Goal: Understand process/instructions: Learn how to perform a task or action

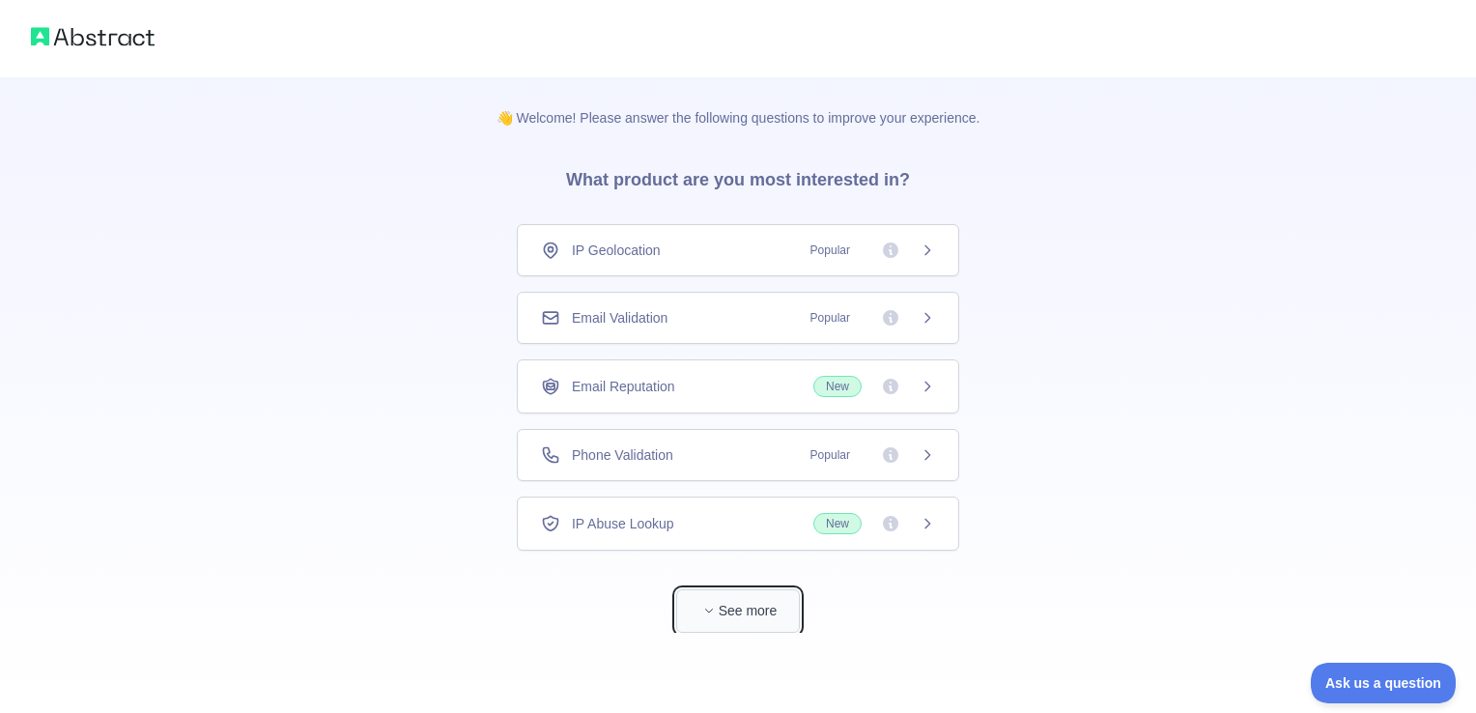
click at [738, 605] on button "See more" at bounding box center [738, 610] width 124 height 43
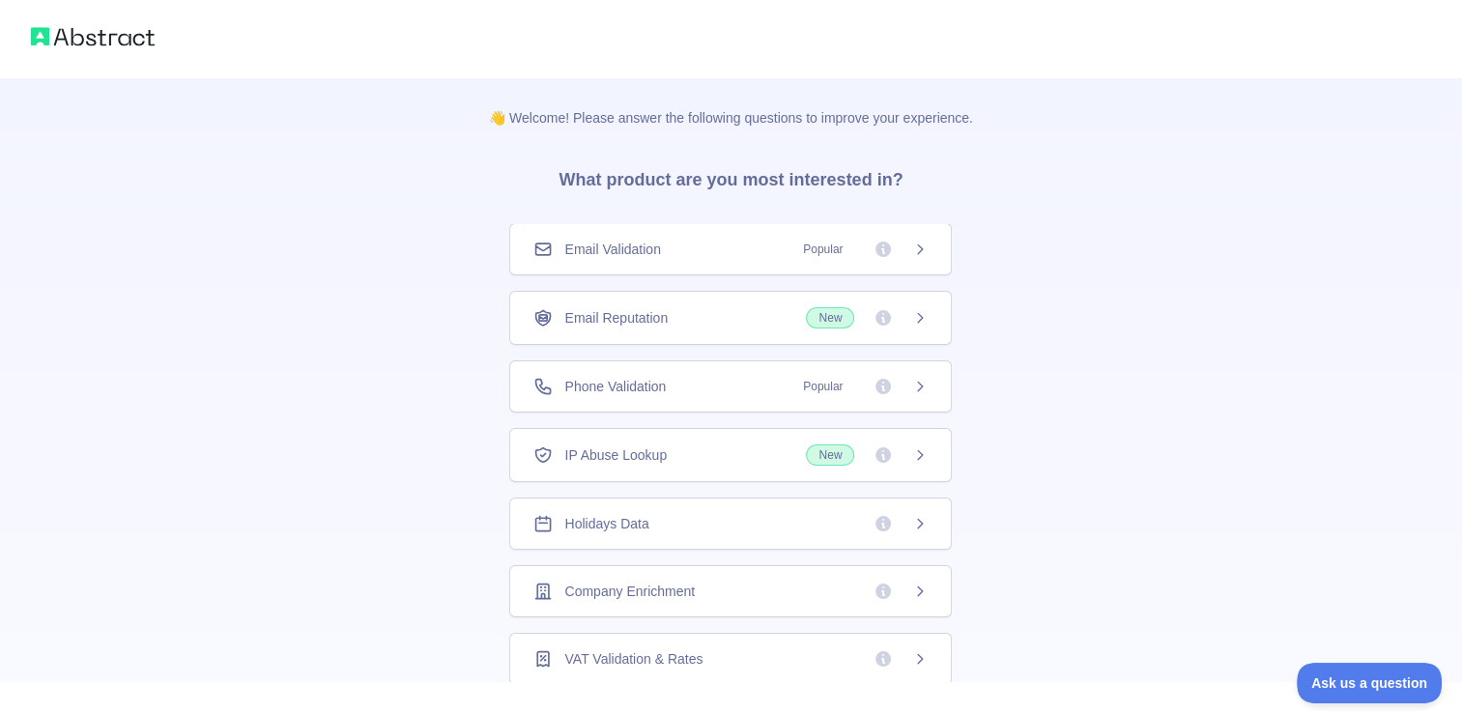
click at [1078, 327] on div "👋 Welcome! Please answer the following questions to improve your experience. Wh…" at bounding box center [731, 614] width 1462 height 1229
click at [814, 179] on h3 "What product are you most interested in?" at bounding box center [730, 176] width 406 height 97
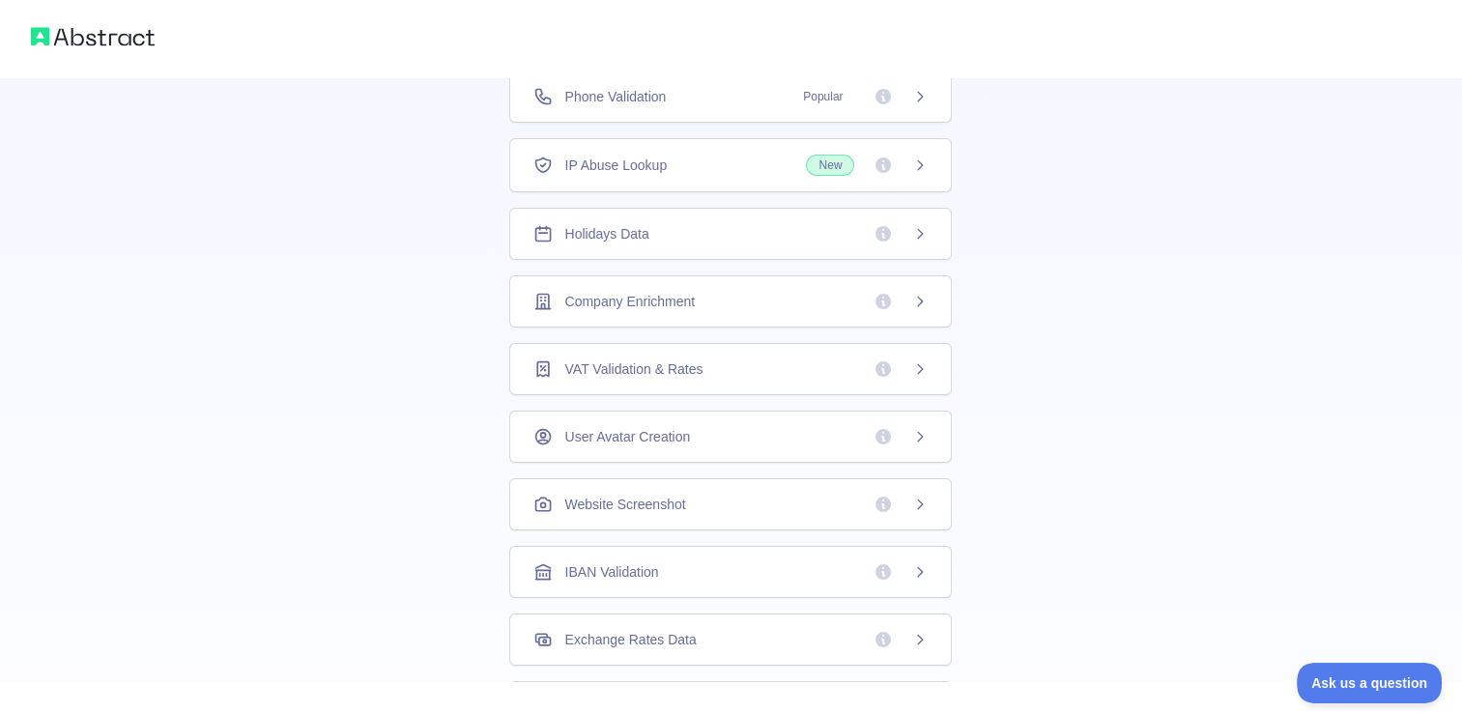
scroll to position [515, 0]
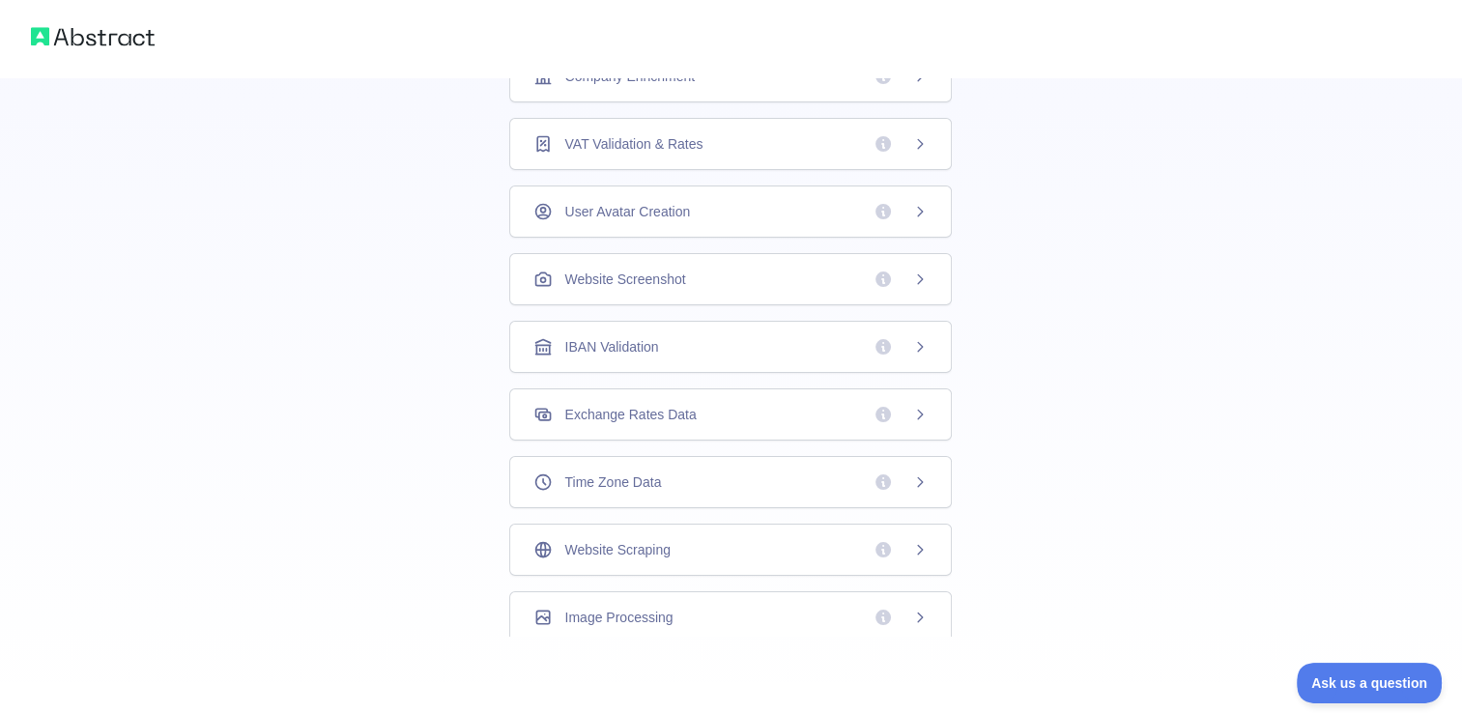
click at [408, 418] on div "👋 Welcome! Please answer the following questions to improve your experience. Wh…" at bounding box center [731, 99] width 1462 height 1229
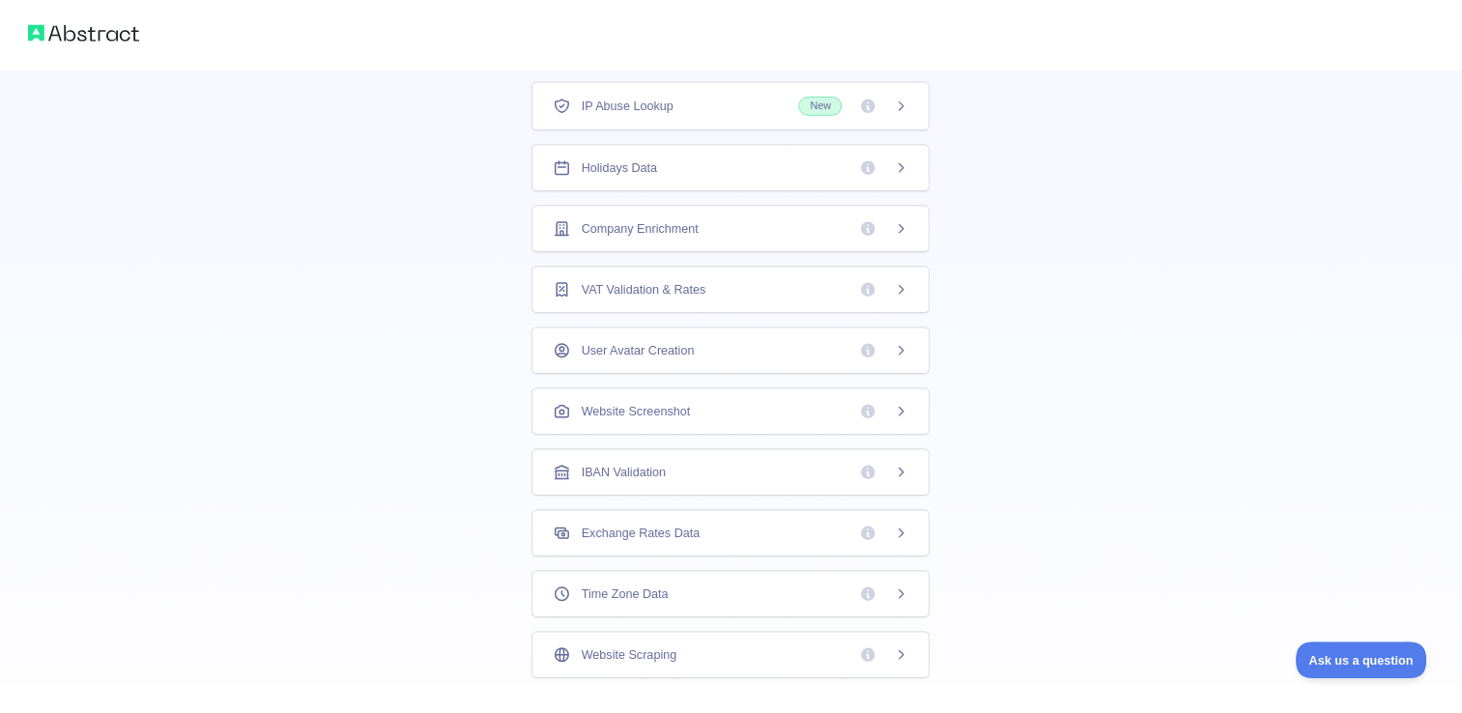
scroll to position [69, 0]
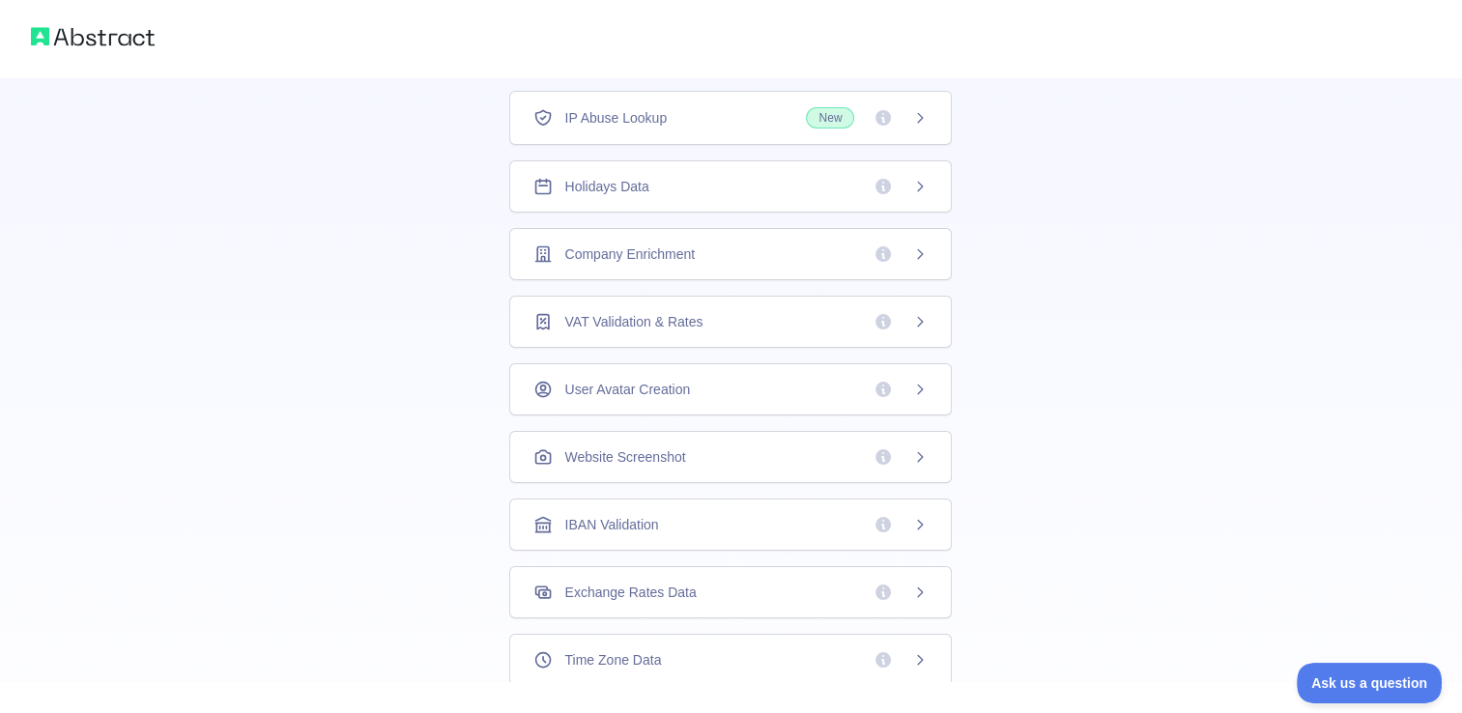
click at [108, 27] on img at bounding box center [93, 36] width 124 height 27
click at [110, 36] on img at bounding box center [93, 36] width 124 height 27
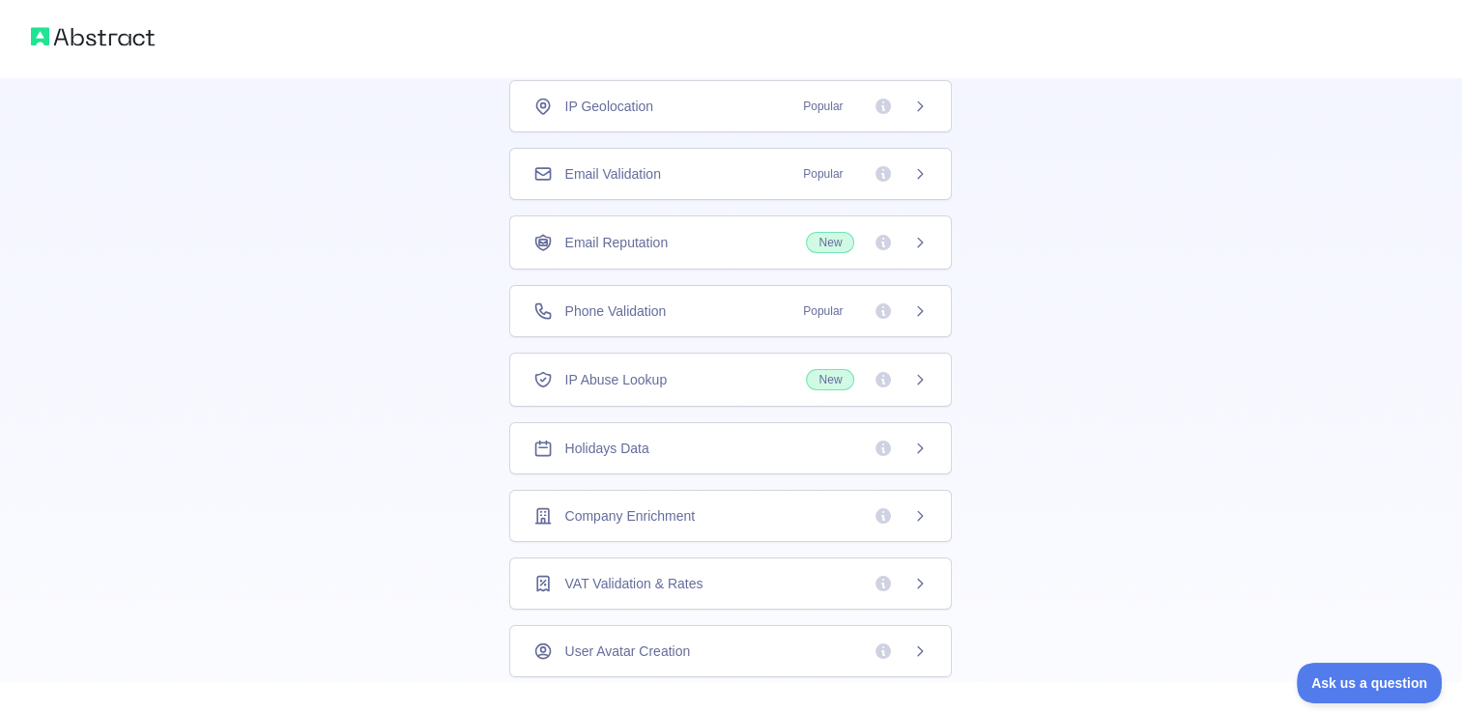
scroll to position [0, 0]
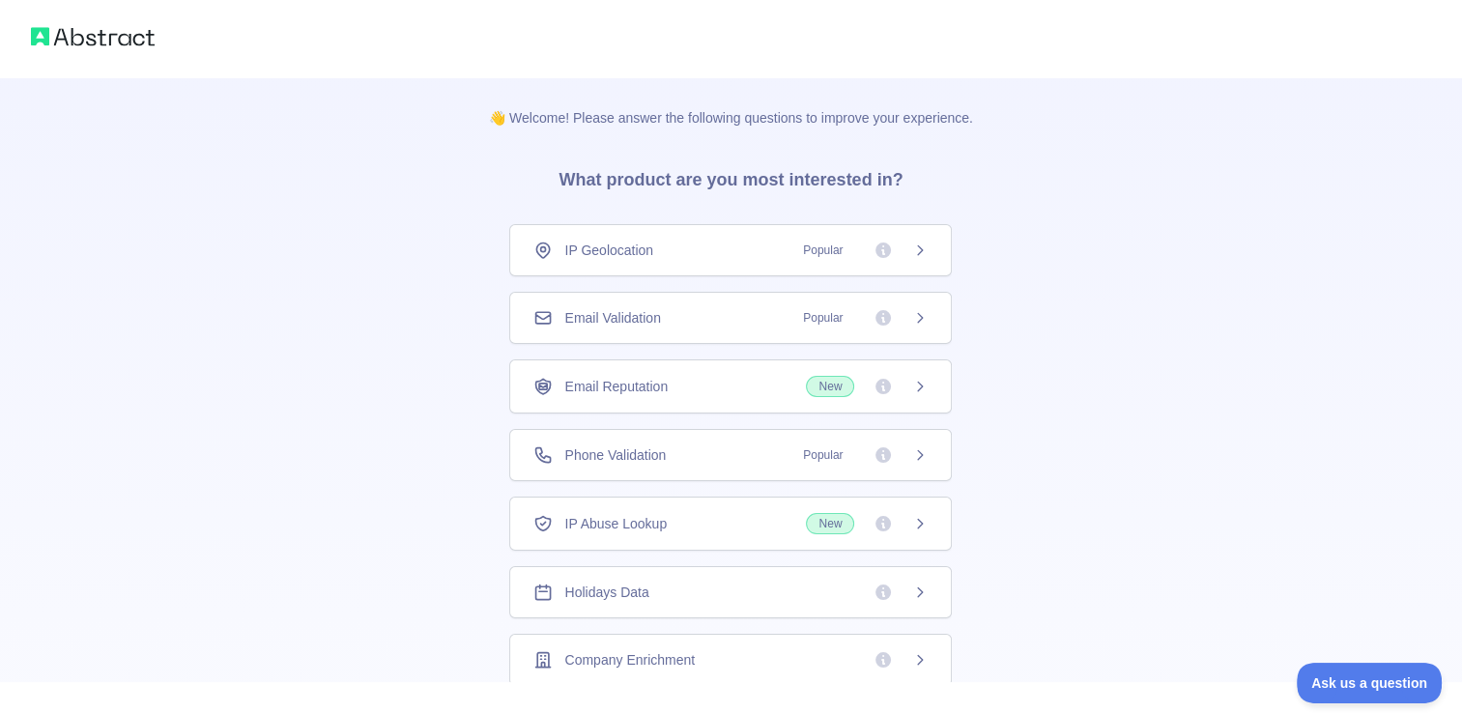
click at [757, 174] on h3 "What product are you most interested in?" at bounding box center [730, 176] width 406 height 97
click at [810, 238] on div "IP Geolocation Popular" at bounding box center [730, 250] width 442 height 52
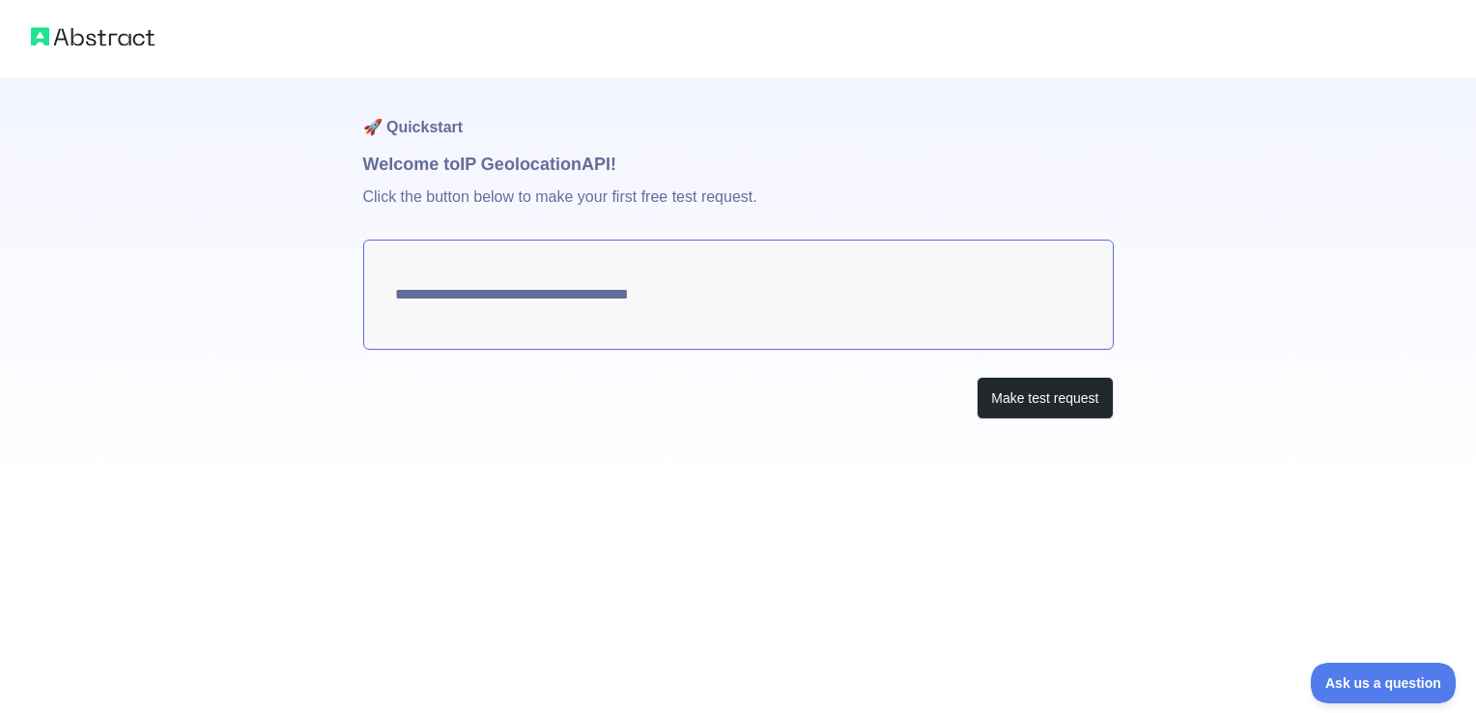
type textarea "**********"
drag, startPoint x: 972, startPoint y: 319, endPoint x: 421, endPoint y: 293, distance: 551.2
click at [421, 293] on textarea "**********" at bounding box center [738, 295] width 751 height 110
drag, startPoint x: 390, startPoint y: 293, endPoint x: 926, endPoint y: 307, distance: 536.3
click at [920, 303] on textarea "**********" at bounding box center [738, 295] width 751 height 110
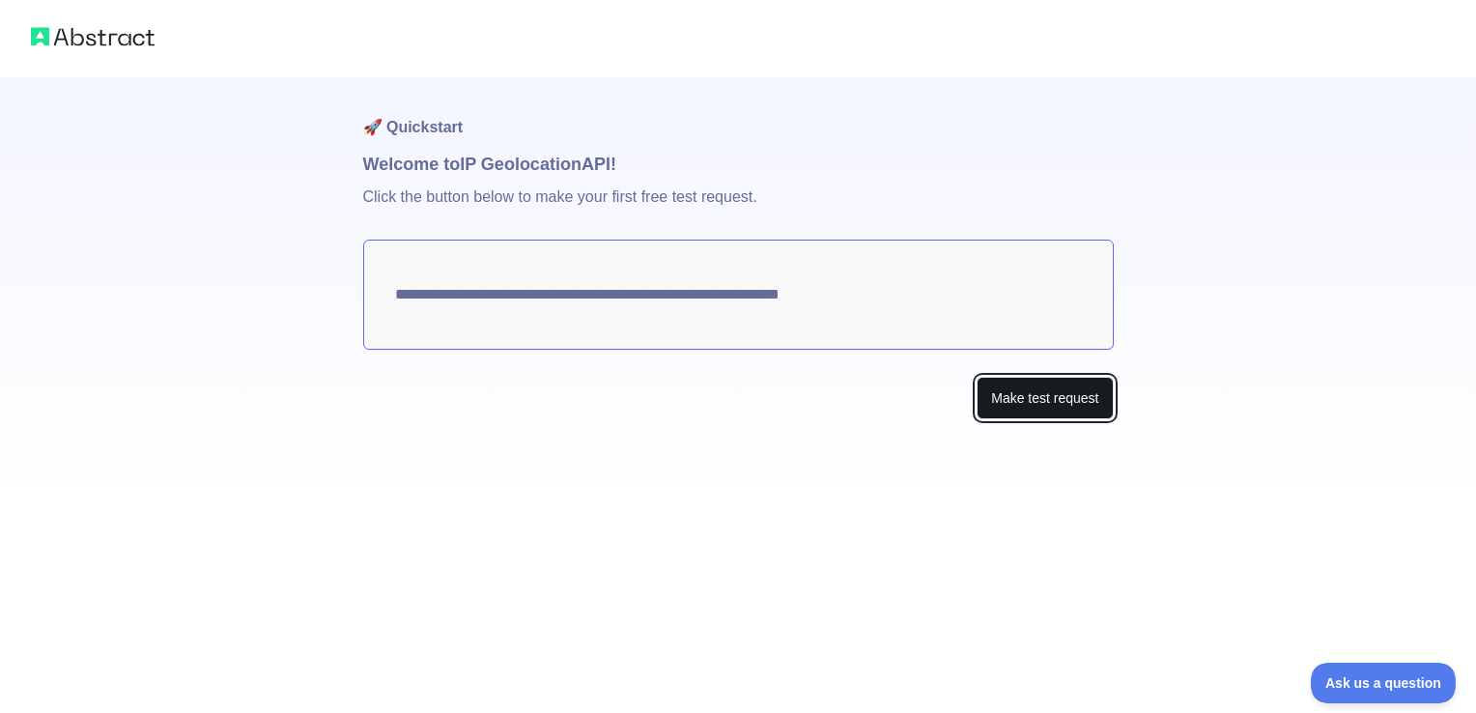
click at [1046, 409] on button "Make test request" at bounding box center [1045, 398] width 136 height 43
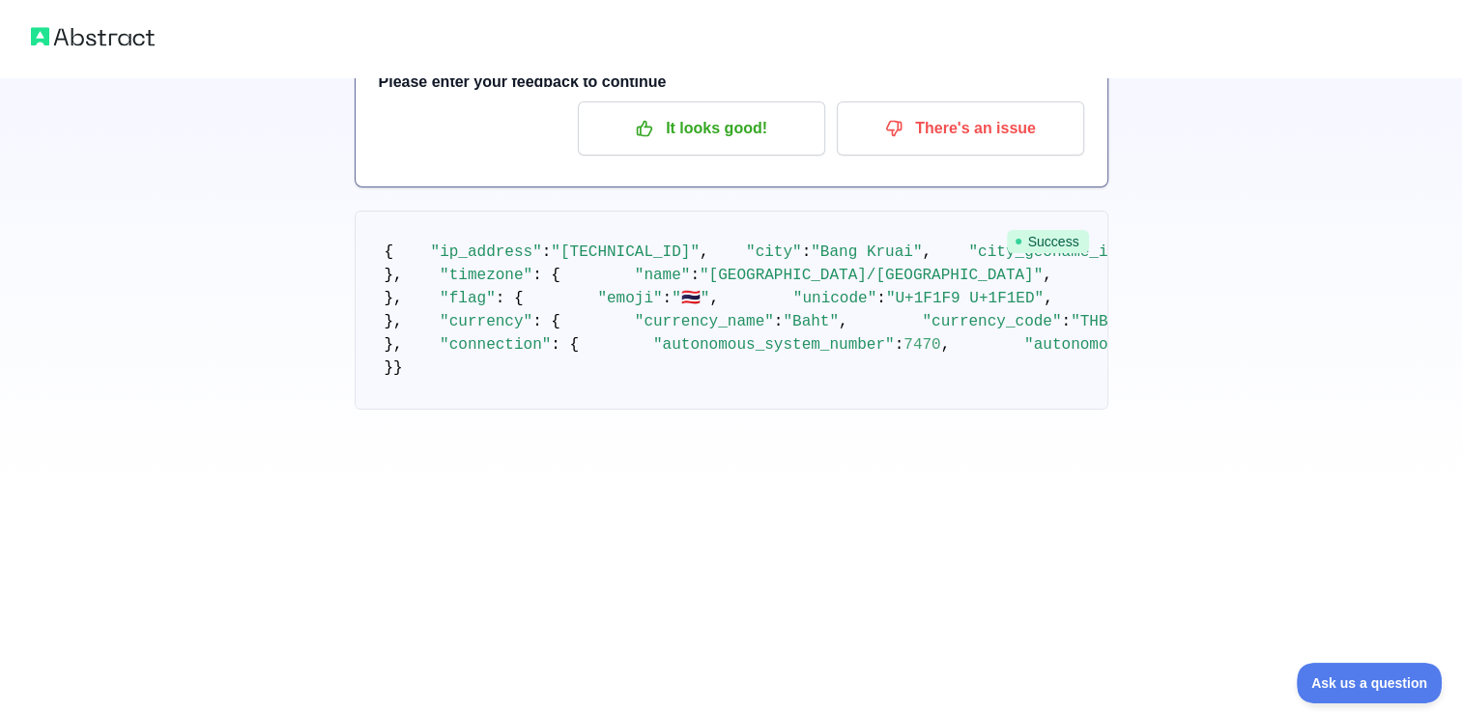
scroll to position [50, 0]
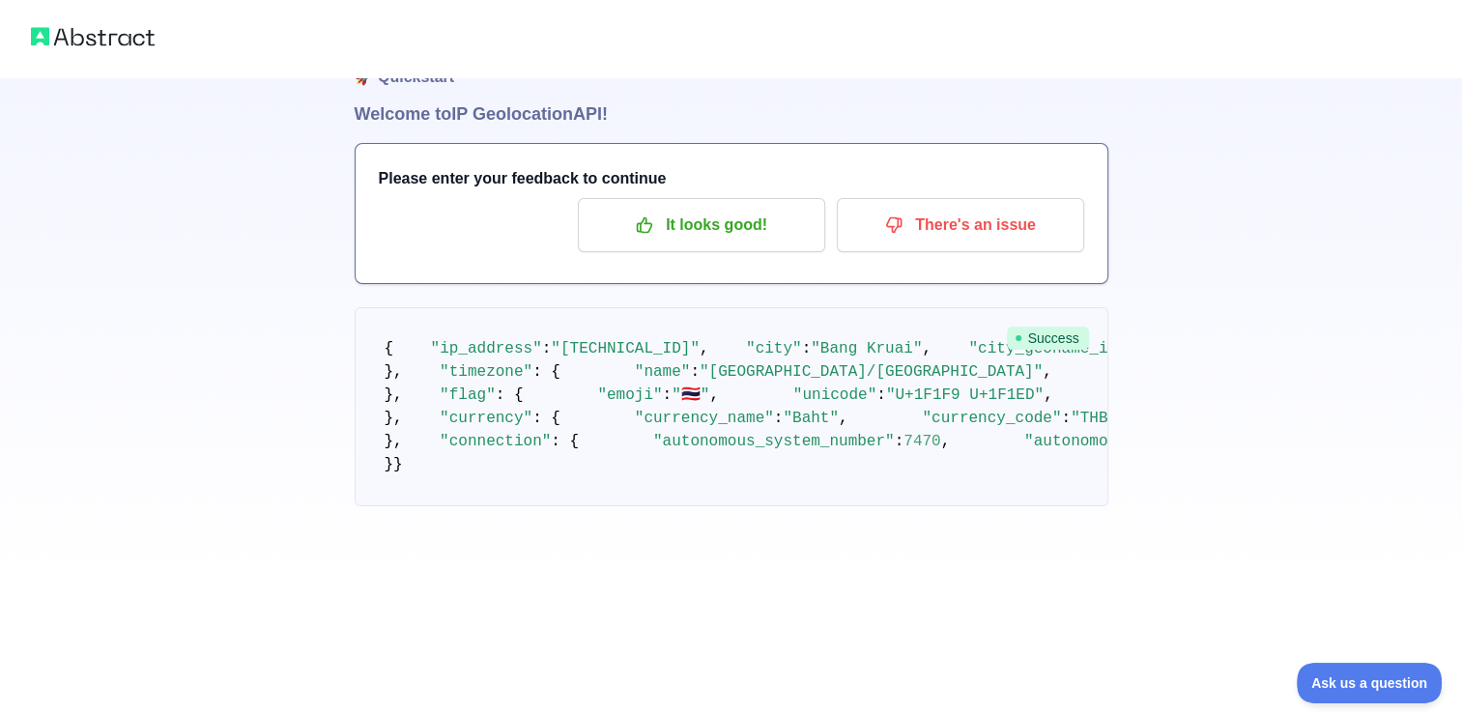
click at [128, 39] on img at bounding box center [93, 36] width 124 height 27
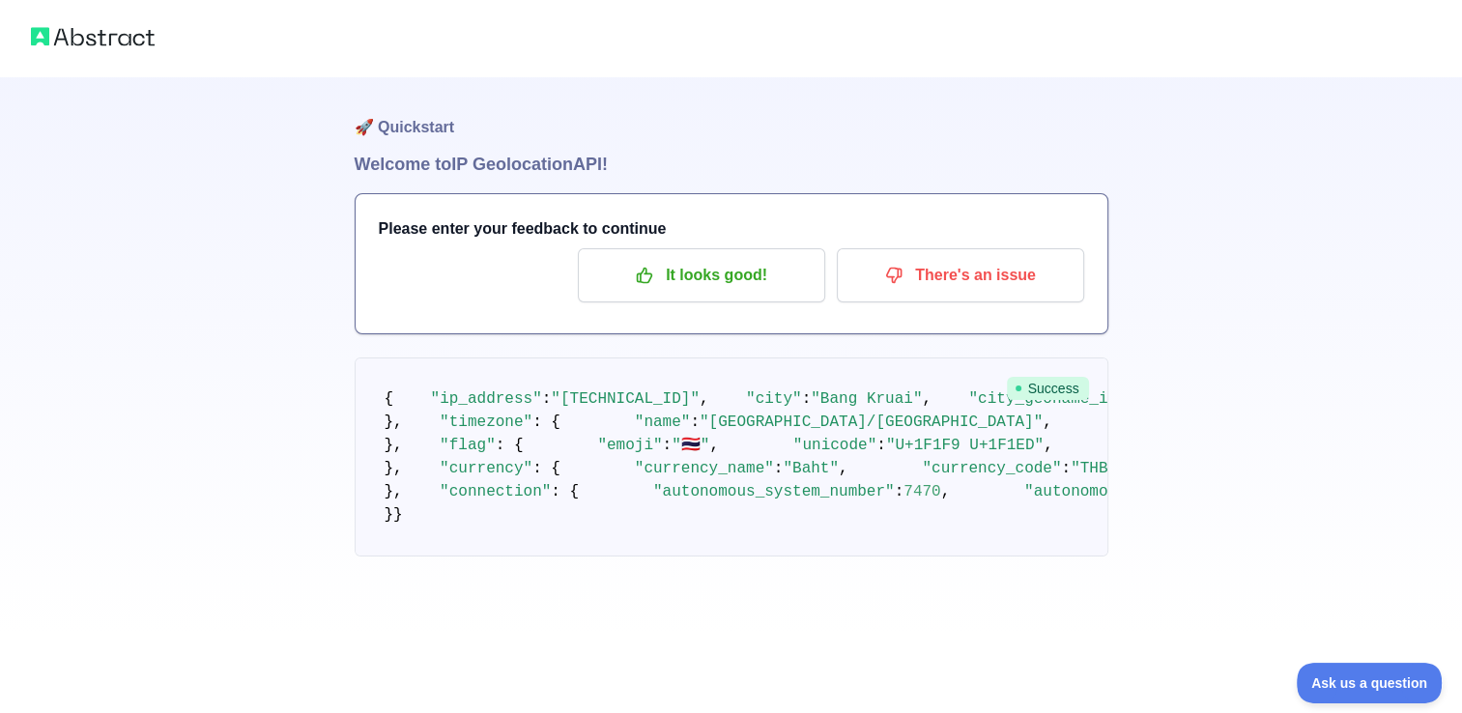
scroll to position [0, 0]
drag, startPoint x: 397, startPoint y: 108, endPoint x: 421, endPoint y: 120, distance: 26.8
click at [400, 110] on h1 "🚀 Quickstart" at bounding box center [731, 113] width 753 height 73
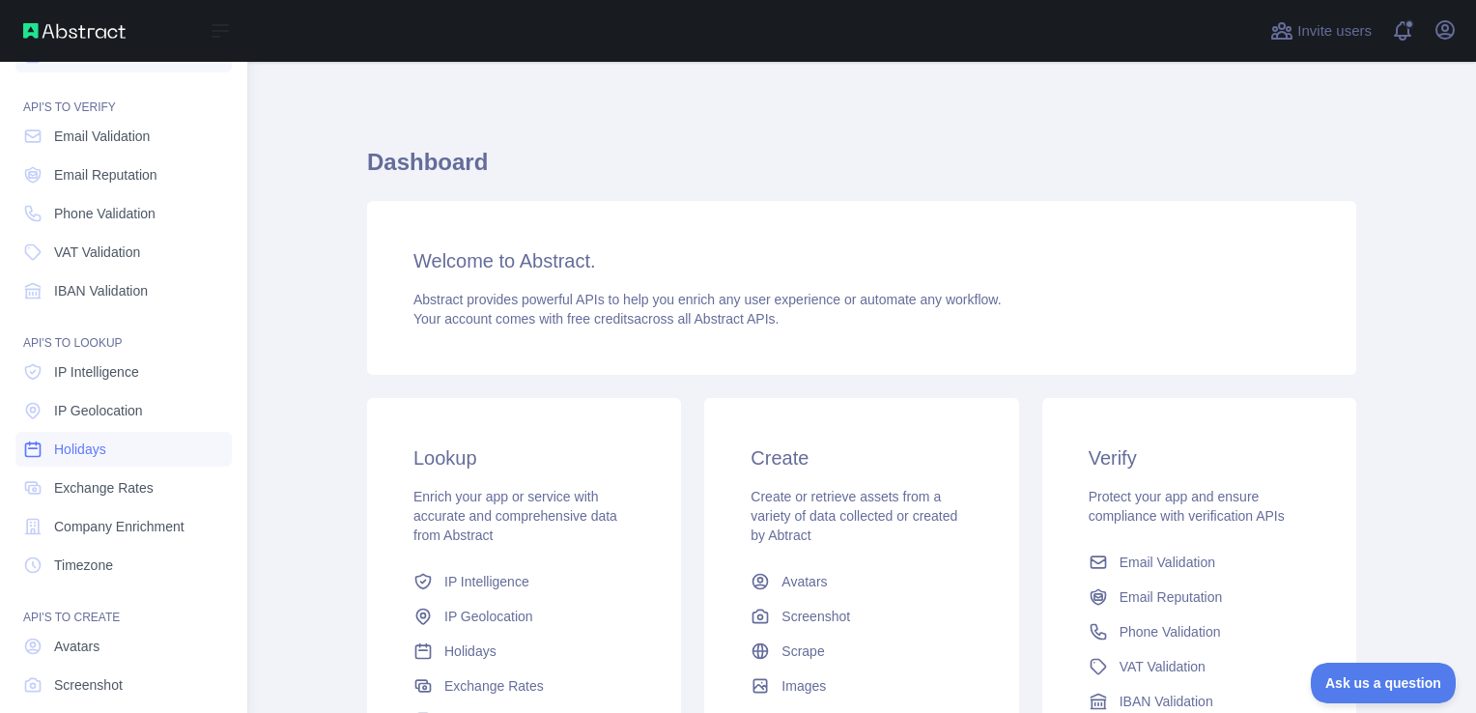
scroll to position [136, 0]
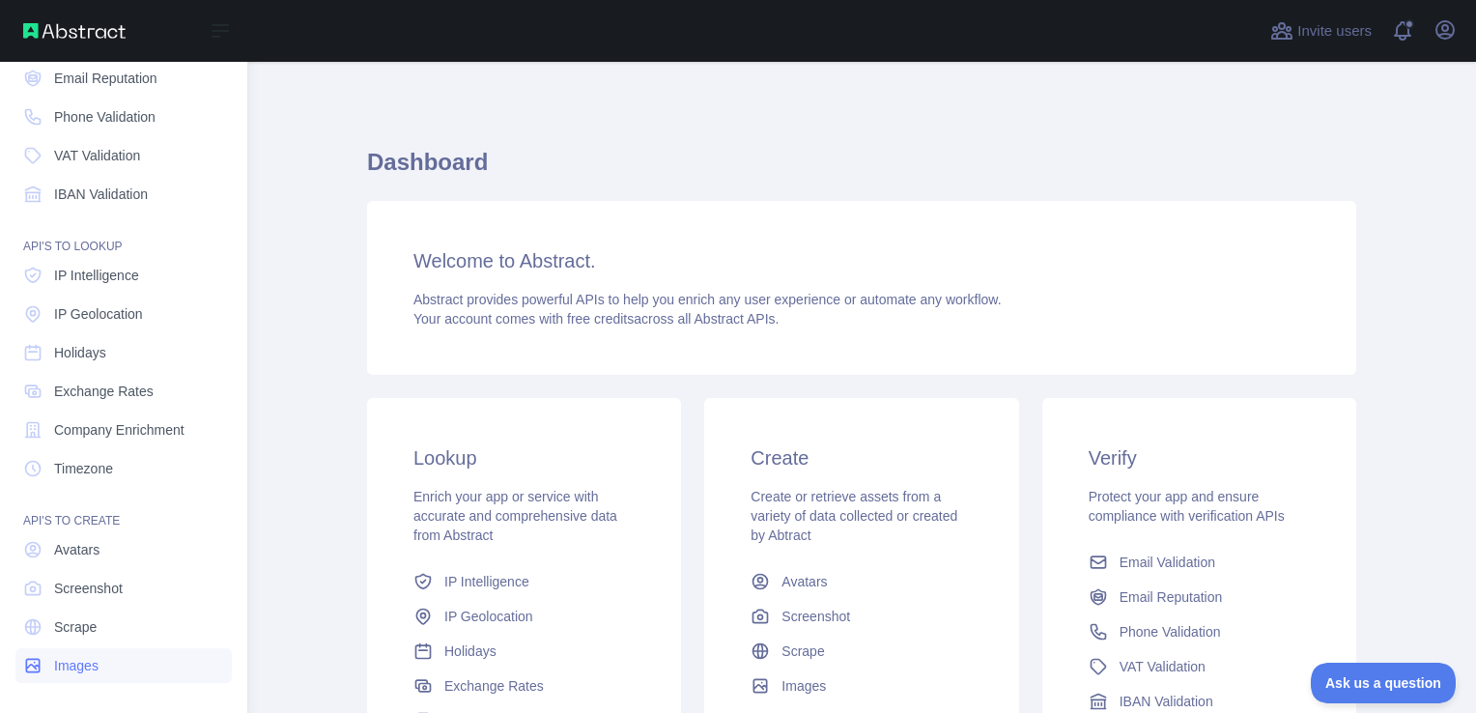
click at [122, 674] on link "Images" at bounding box center [123, 665] width 216 height 35
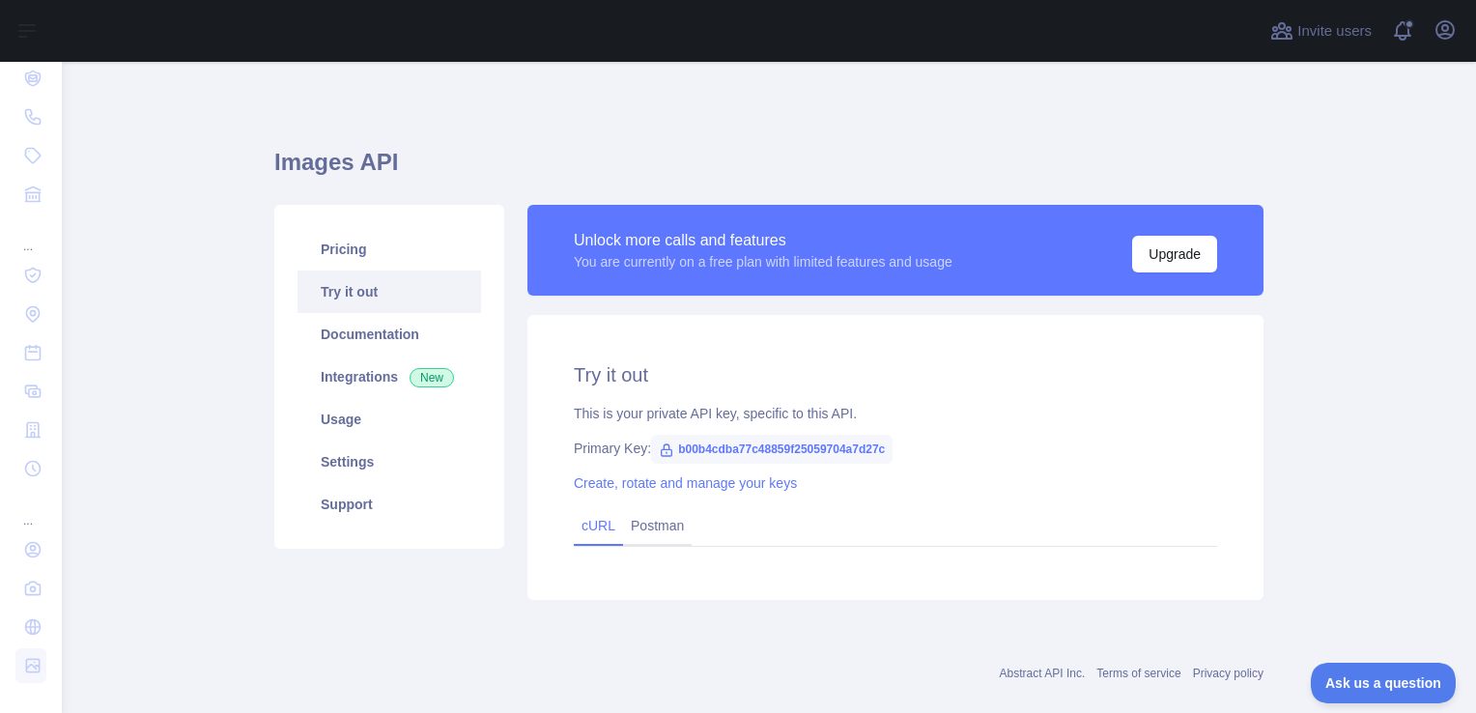
click at [582, 533] on link "cURL" at bounding box center [599, 525] width 34 height 15
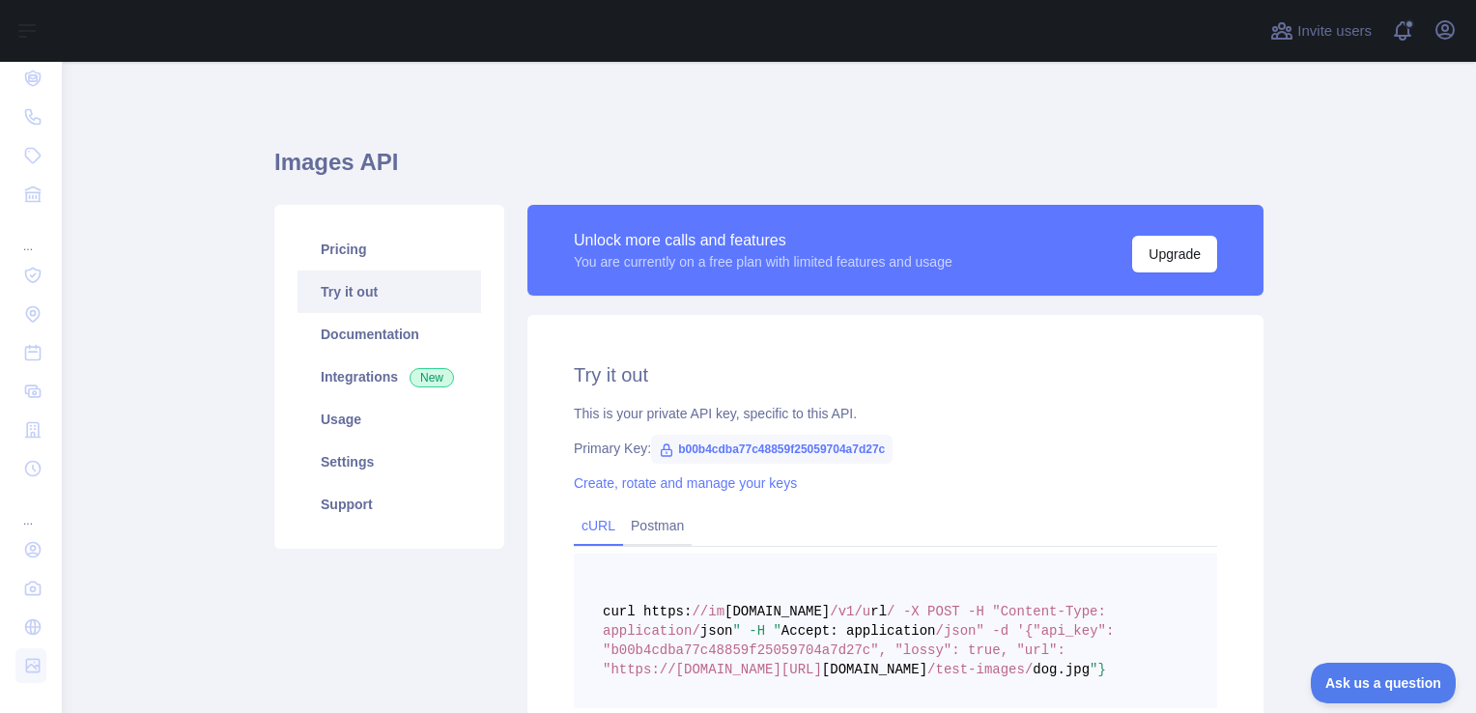
scroll to position [193, 0]
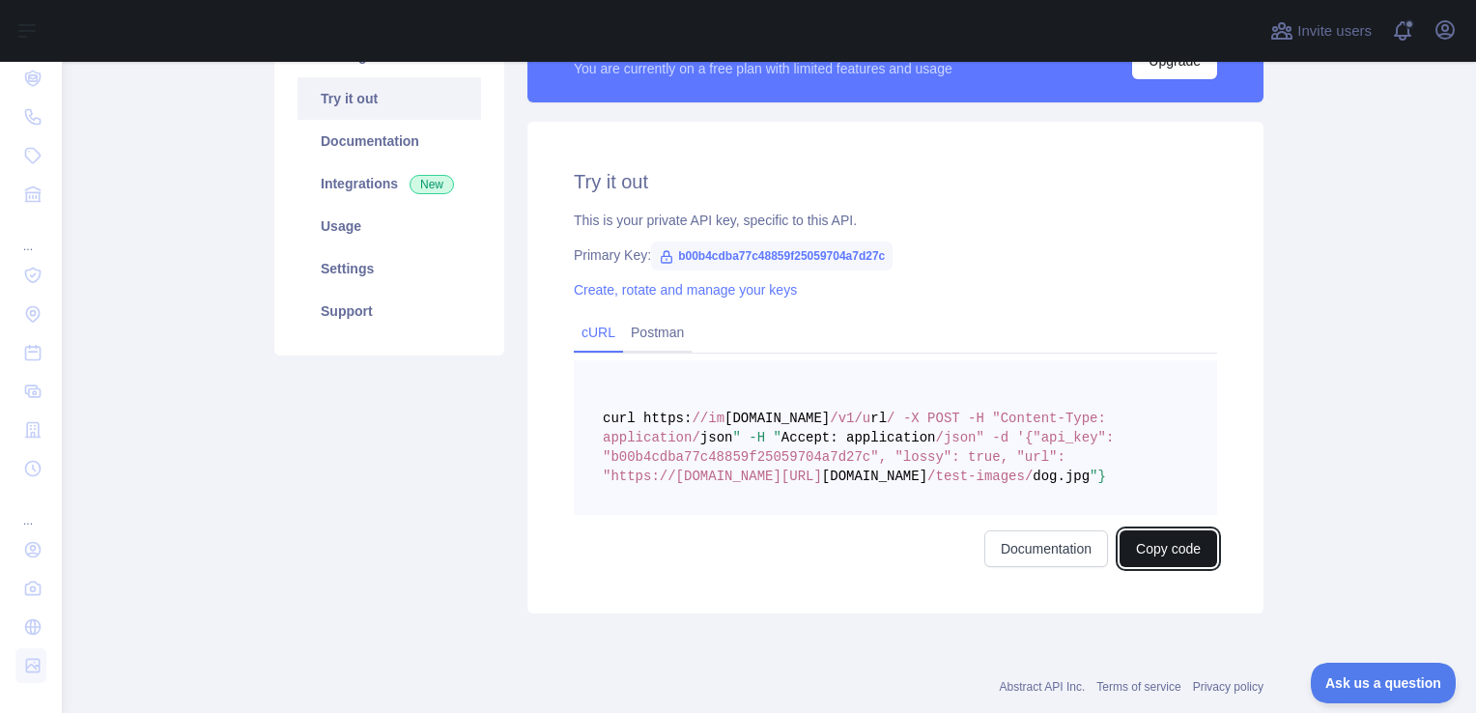
click at [1190, 547] on button "Copy code" at bounding box center [1169, 548] width 98 height 37
click at [1189, 553] on button "Copied" at bounding box center [1179, 548] width 75 height 37
click at [1066, 553] on link "Documentation" at bounding box center [1068, 548] width 124 height 37
click at [738, 253] on span "b00b4cdba77c48859f25059704a7d27c" at bounding box center [771, 255] width 241 height 29
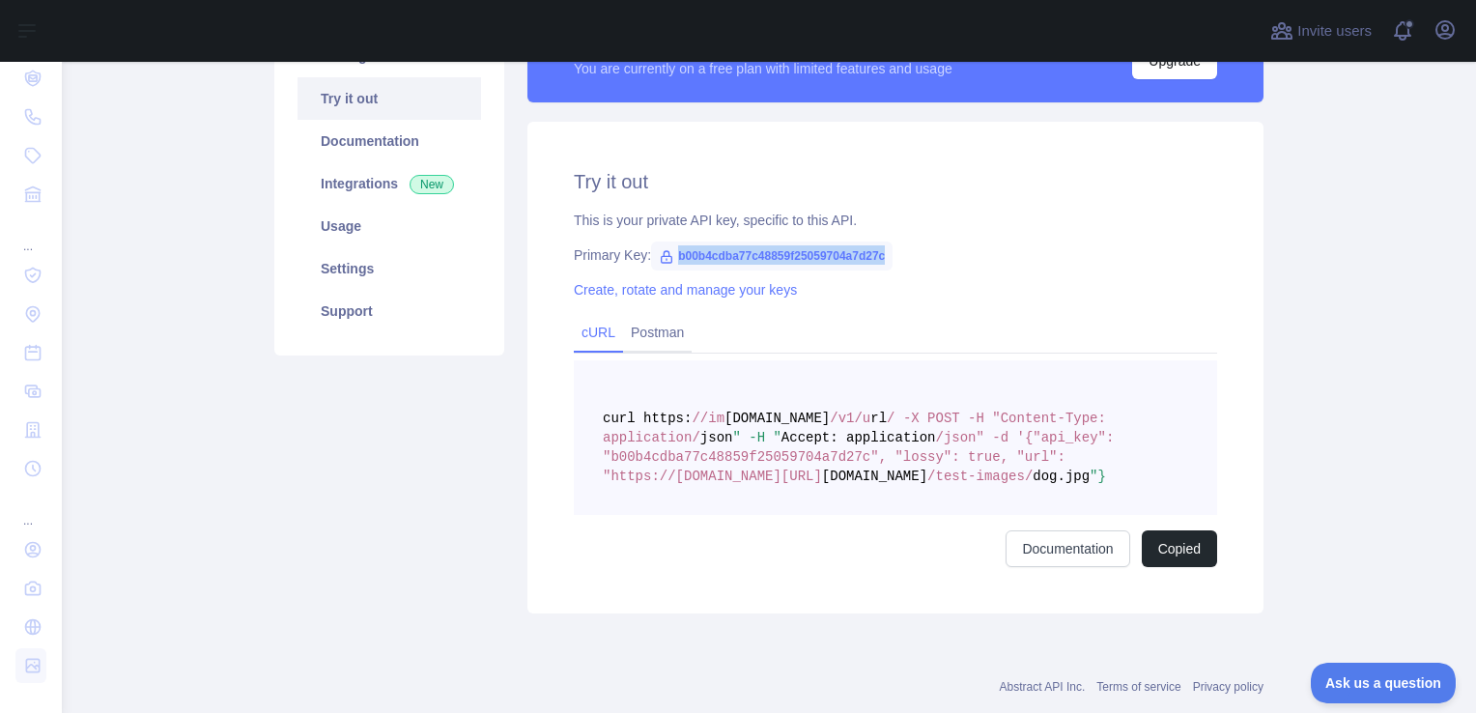
drag, startPoint x: 667, startPoint y: 253, endPoint x: 899, endPoint y: 253, distance: 232.8
click at [899, 253] on div "Primary Key: b00b4cdba77c48859f25059704a7d27c" at bounding box center [895, 254] width 643 height 19
copy span "b00b4cdba77c48859f25059704a7d27c"
click at [1173, 539] on button "Copied" at bounding box center [1179, 548] width 75 height 37
click at [652, 338] on link "Postman" at bounding box center [657, 332] width 69 height 31
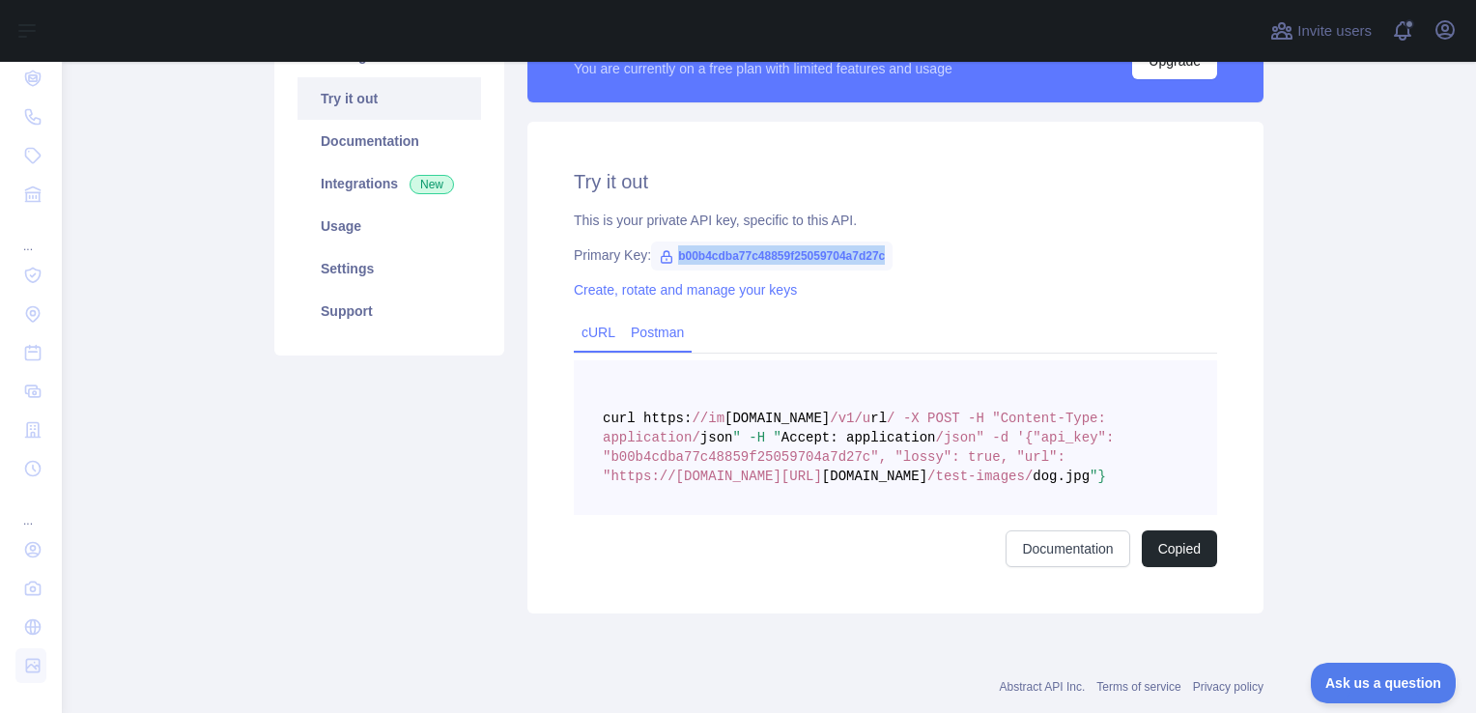
scroll to position [138, 0]
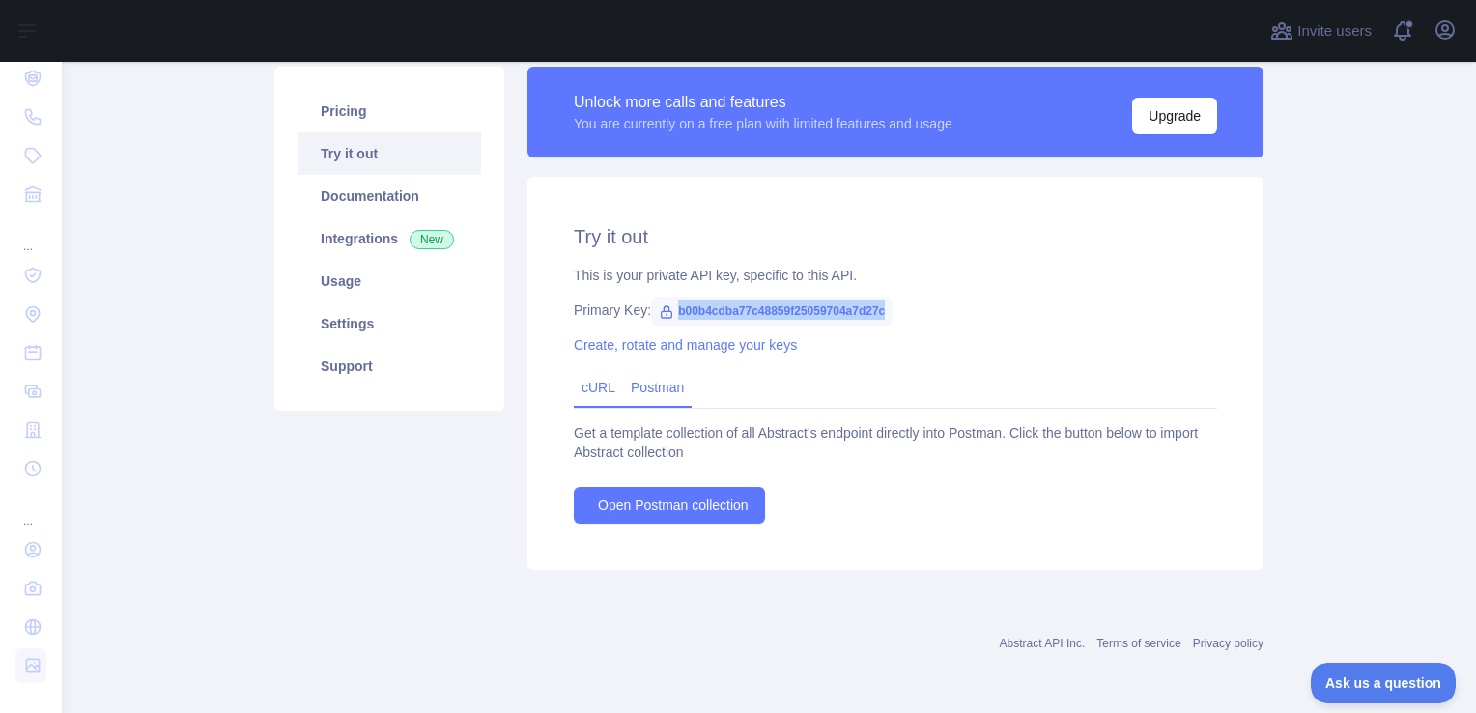
click at [594, 381] on link "cURL" at bounding box center [599, 387] width 34 height 15
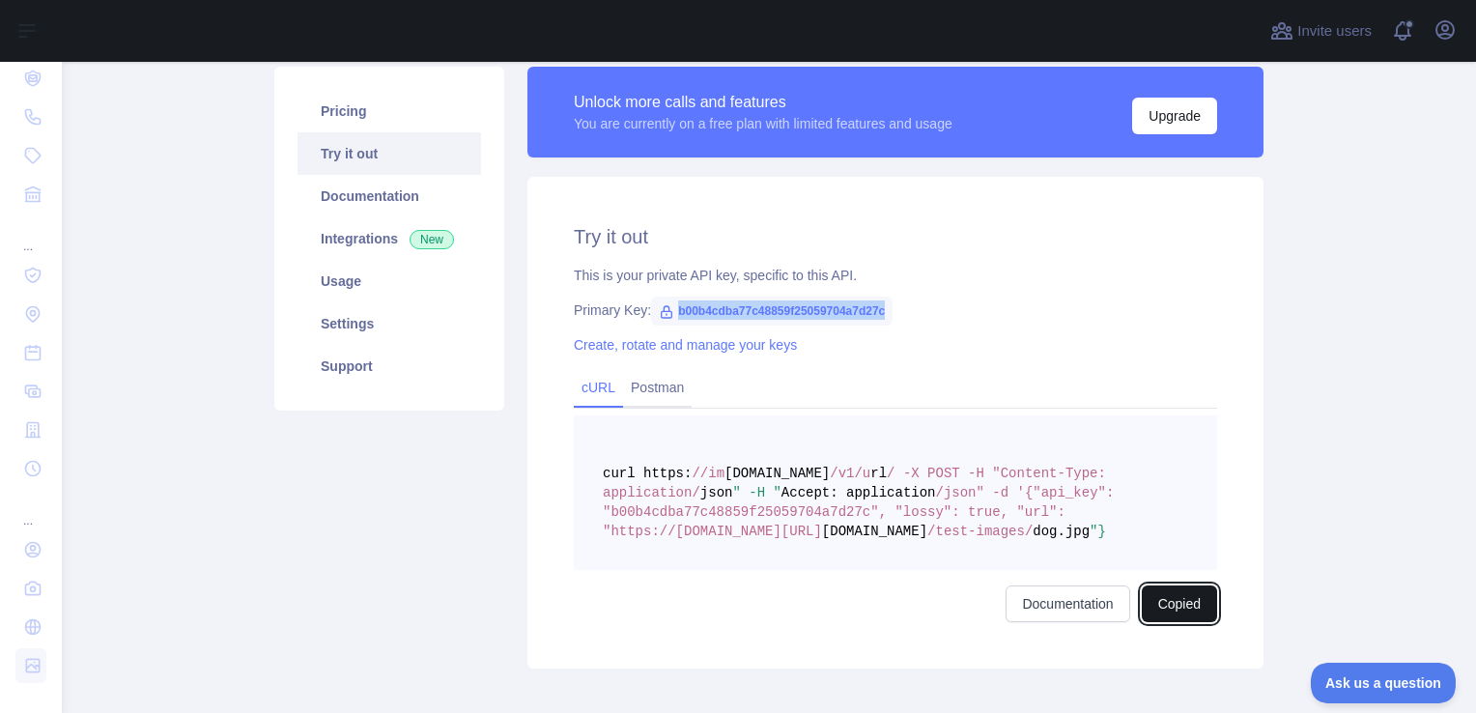
click at [1175, 607] on button "Copied" at bounding box center [1179, 603] width 75 height 37
drag, startPoint x: 871, startPoint y: 495, endPoint x: 914, endPoint y: 491, distance: 42.7
click at [914, 491] on span "Accept: application" at bounding box center [858, 492] width 155 height 15
copy span "Accept"
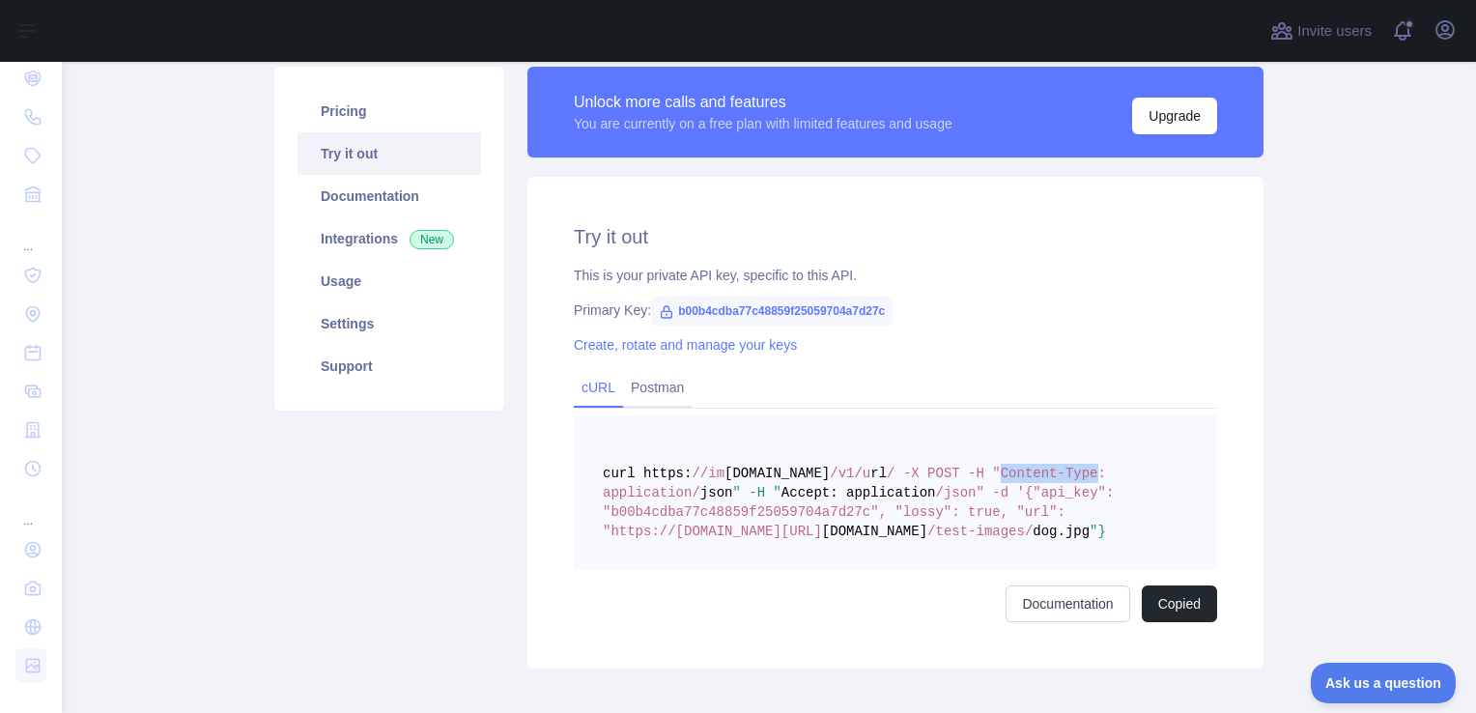
drag, startPoint x: 690, startPoint y: 488, endPoint x: 599, endPoint y: 493, distance: 90.9
click at [603, 493] on span "/ -X POST -H "Content-Type: application/" at bounding box center [858, 483] width 511 height 35
copy span "Content-Type"
drag, startPoint x: 709, startPoint y: 493, endPoint x: 827, endPoint y: 493, distance: 117.9
click at [827, 493] on span "curl https: //im ages.abstractapi.com /v1/u rl / -X POST -H "Content-Type: appl…" at bounding box center [863, 502] width 520 height 73
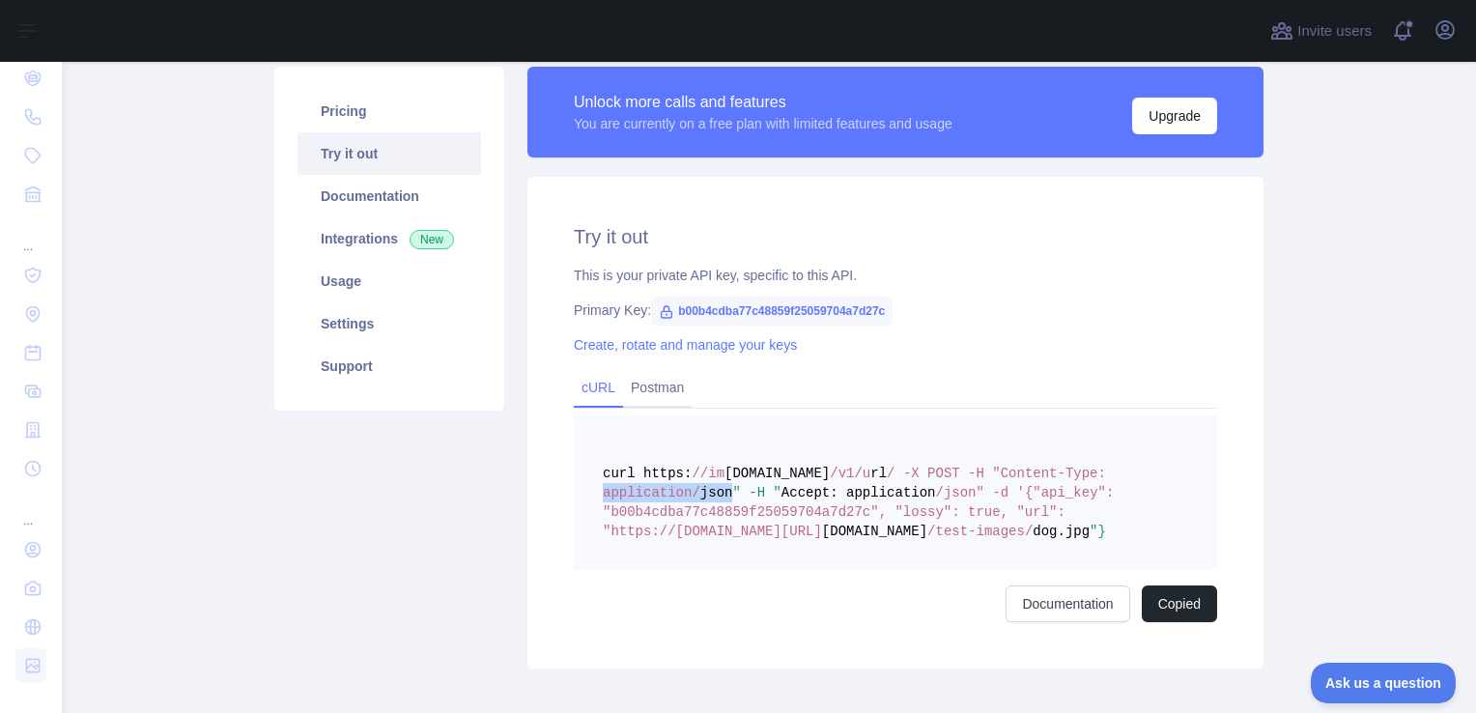
copy span "application/ json"
drag, startPoint x: 1135, startPoint y: 495, endPoint x: 1160, endPoint y: 496, distance: 25.1
click at [1122, 496] on span "/json" -d '{"api_key": "b00b4cdba77c48859f25059704a7d27c", "lossy": true, "url"…" at bounding box center [863, 512] width 520 height 54
copy span "api_key"
drag, startPoint x: 838, startPoint y: 512, endPoint x: 604, endPoint y: 518, distance: 234.8
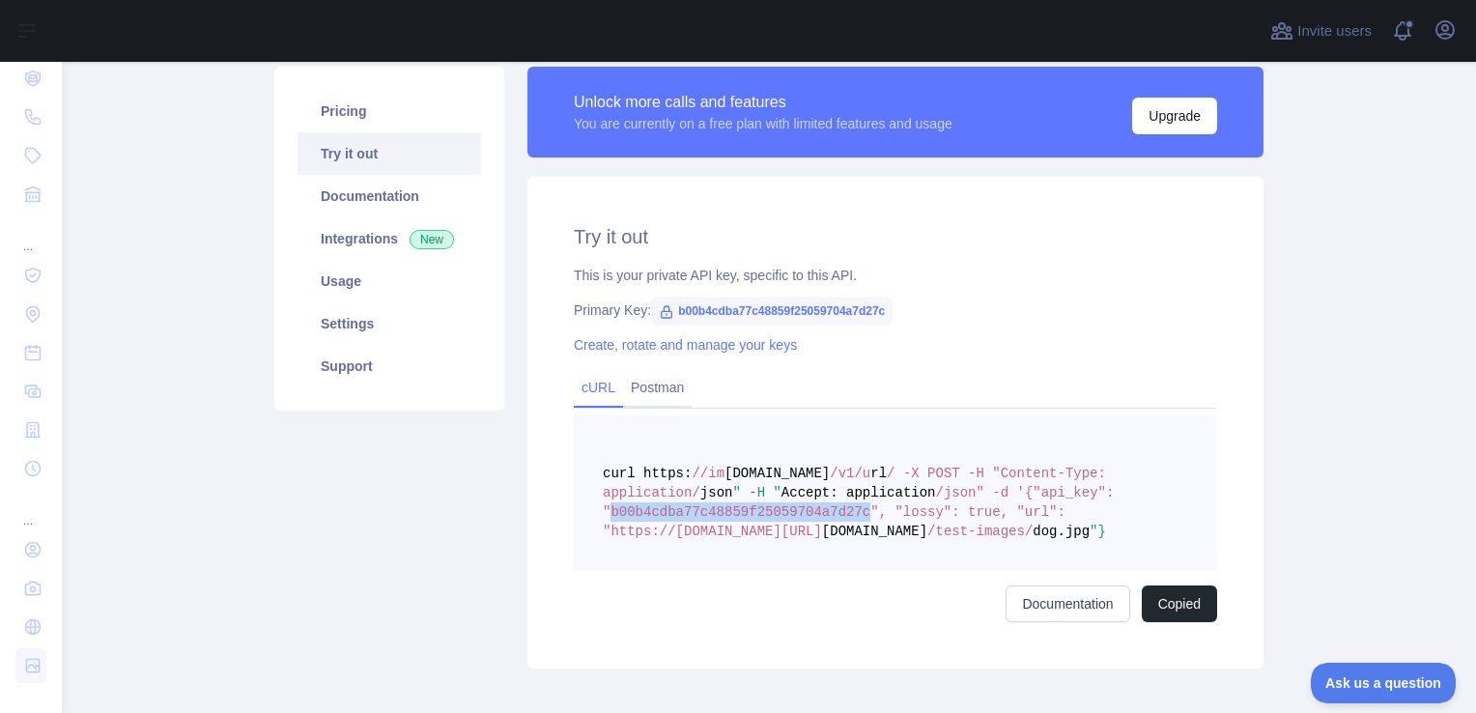
click at [604, 518] on span "/json" -d '{"api_key": "b00b4cdba77c48859f25059704a7d27c", "lossy": true, "url"…" at bounding box center [863, 512] width 520 height 54
copy span "b00b4cdba77c48859f25059704a7d27c"
click at [1073, 600] on link "Documentation" at bounding box center [1068, 603] width 124 height 37
drag, startPoint x: 666, startPoint y: 307, endPoint x: 881, endPoint y: 313, distance: 215.5
click at [881, 313] on span "b00b4cdba77c48859f25059704a7d27c" at bounding box center [771, 311] width 241 height 29
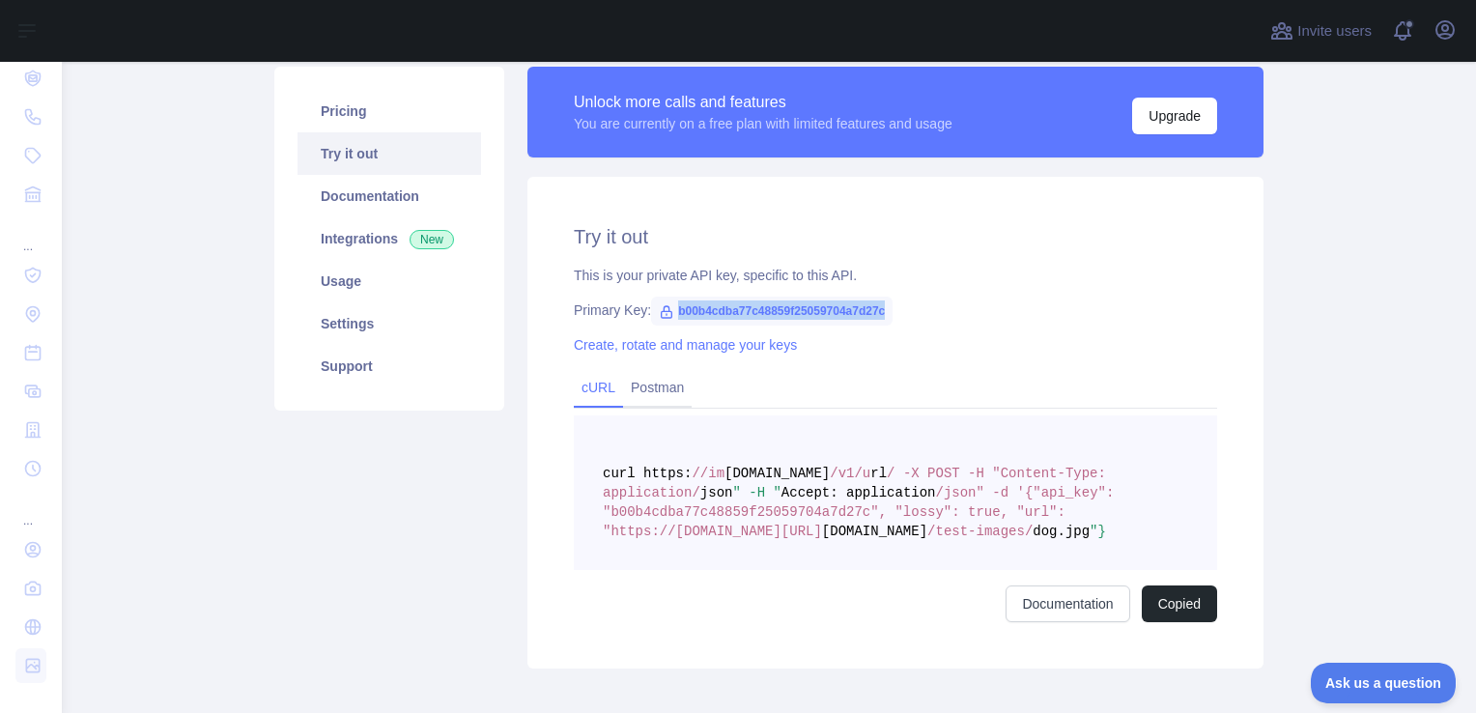
copy span "b00b4cdba77c48859f25059704a7d27c"
